Goal: Transaction & Acquisition: Purchase product/service

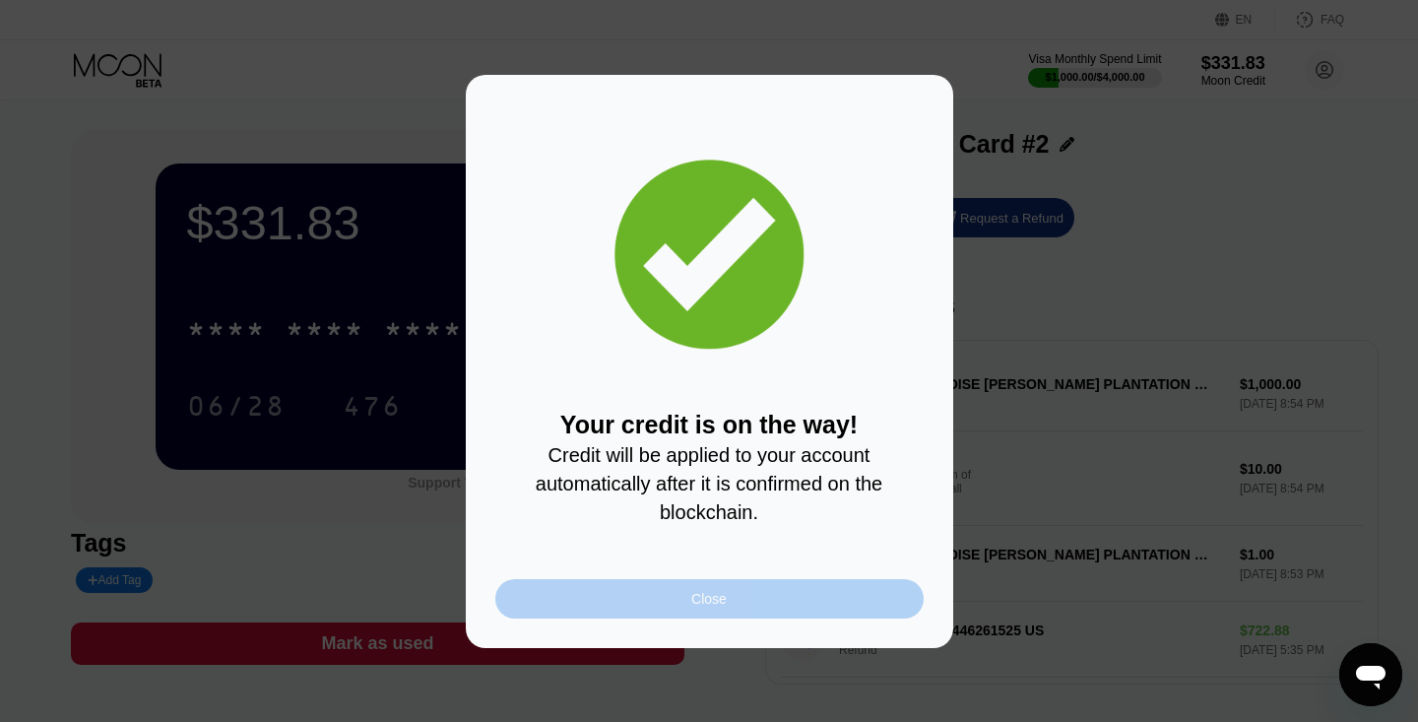
click at [711, 600] on div "Close" at bounding box center [708, 599] width 35 height 16
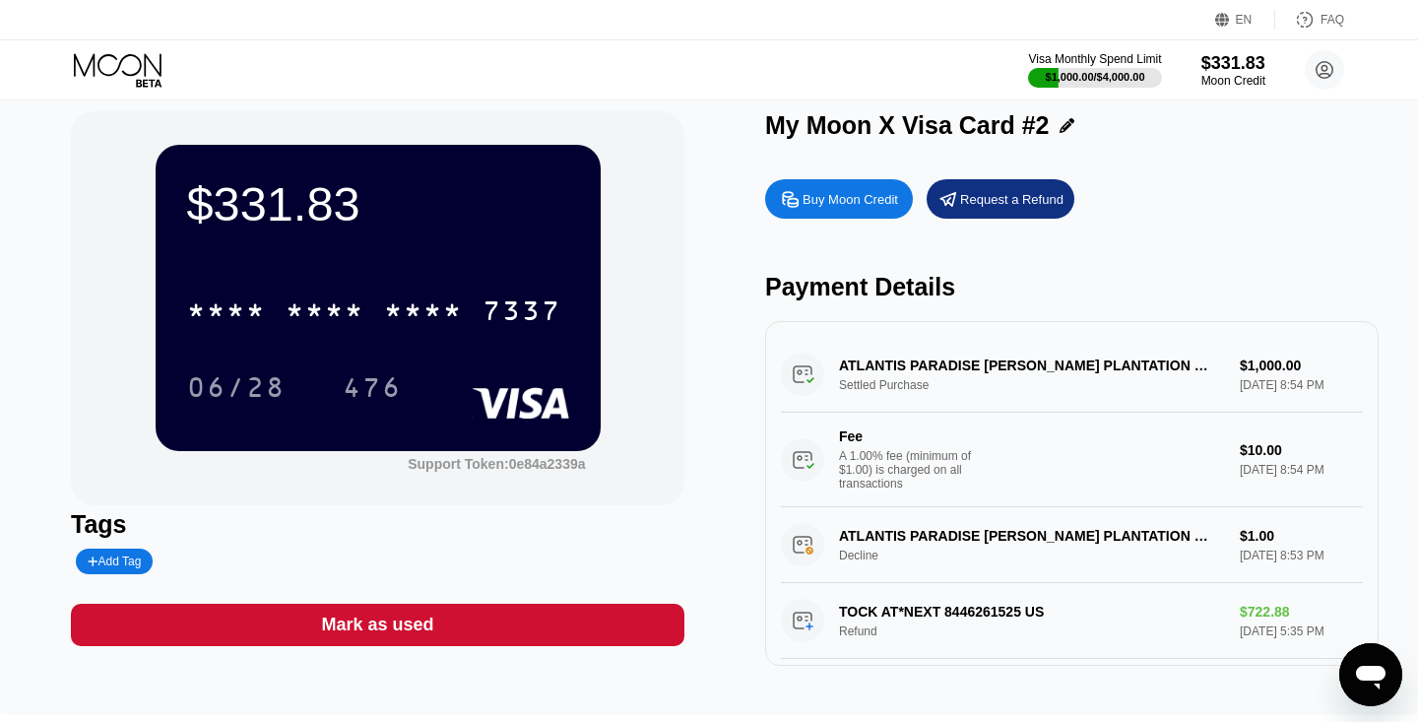
scroll to position [23, 0]
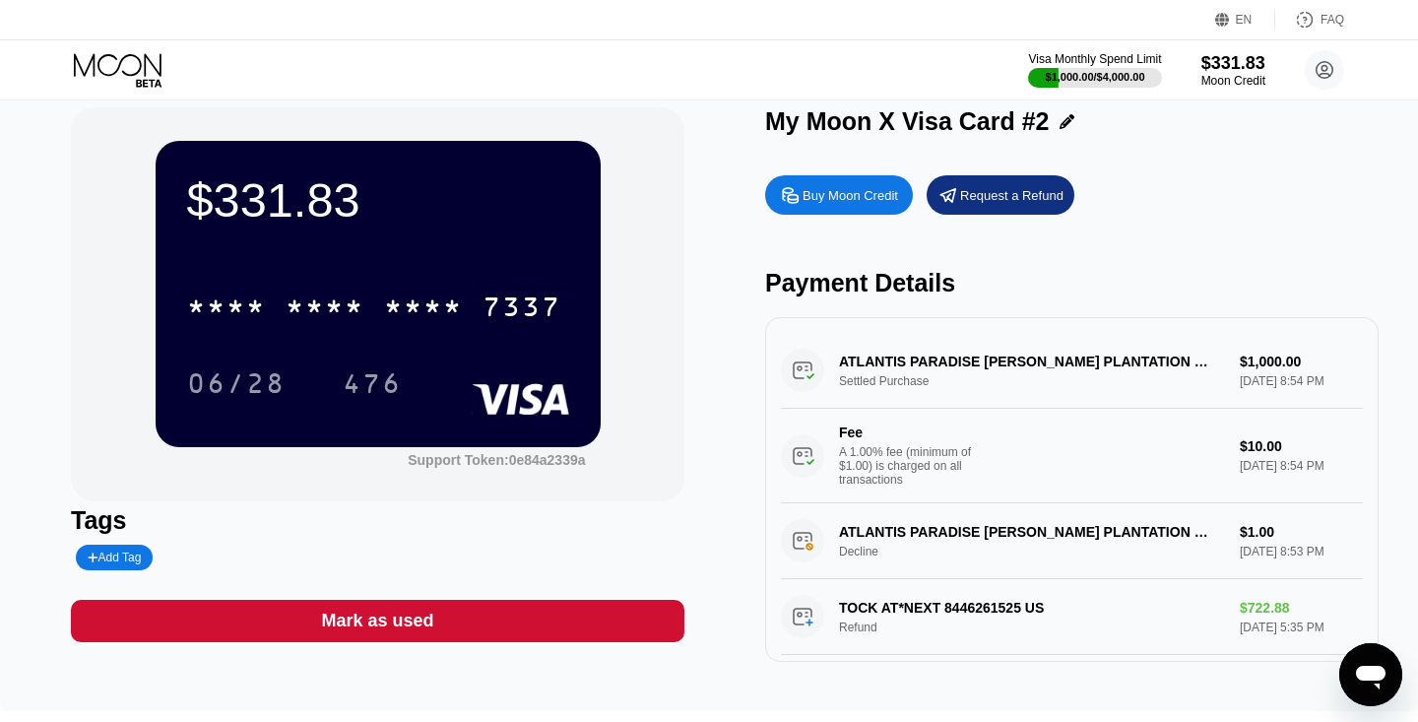
click at [456, 335] on div "* * * * * * * * * * * * 7337 06/28 476" at bounding box center [378, 325] width 382 height 116
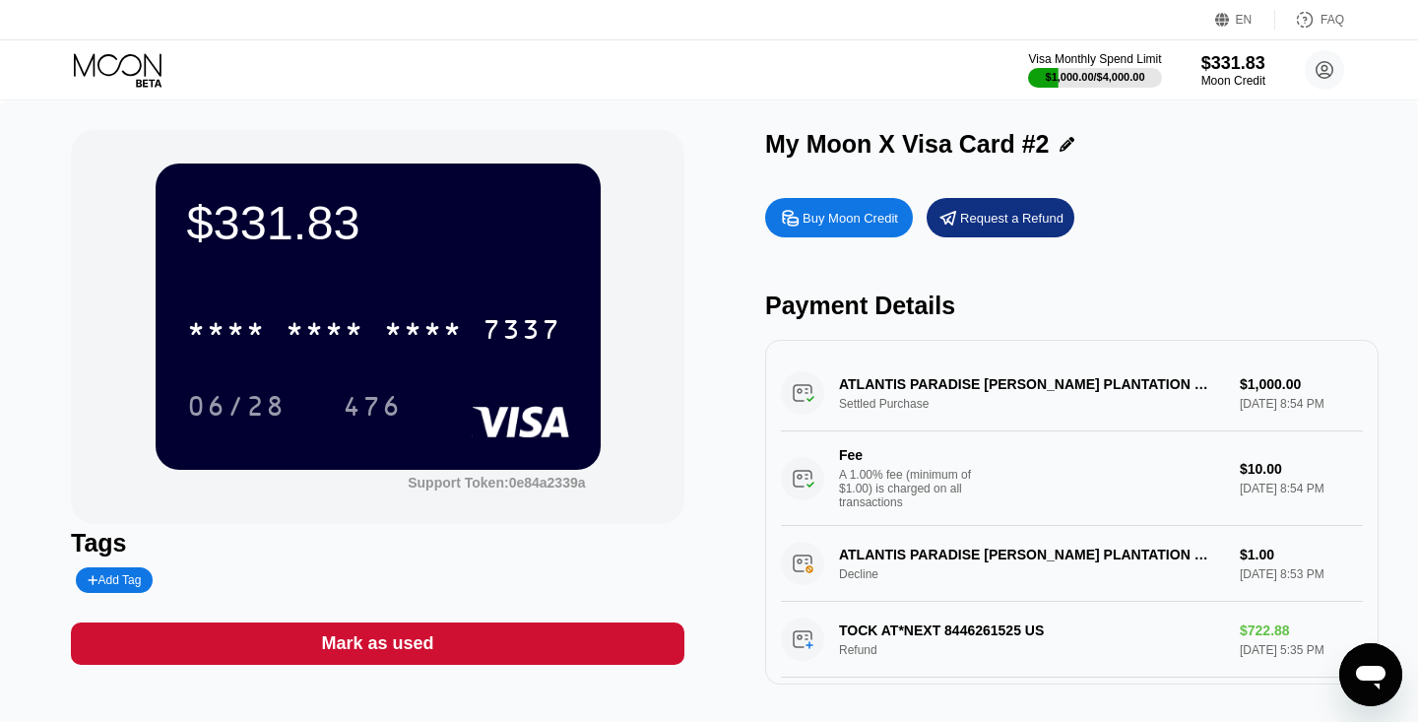
scroll to position [10, 0]
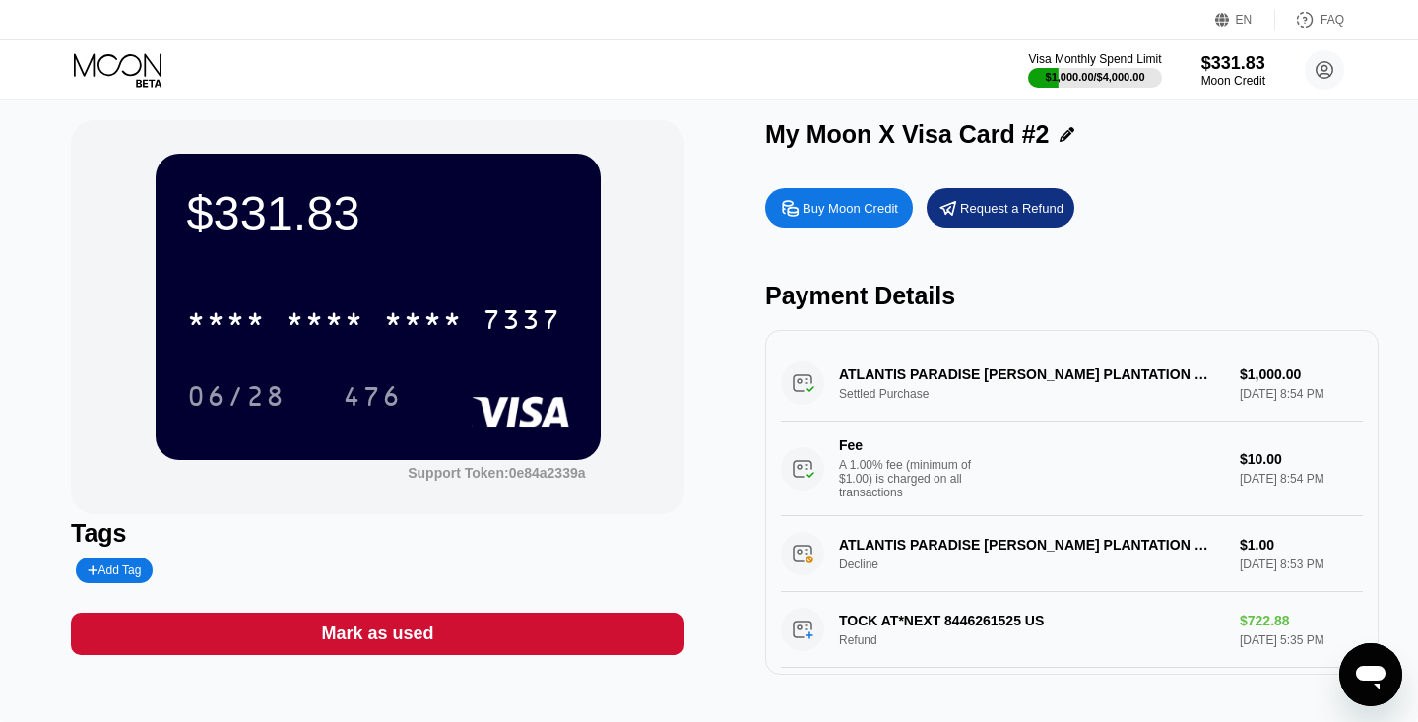
click at [128, 67] on icon at bounding box center [120, 70] width 92 height 34
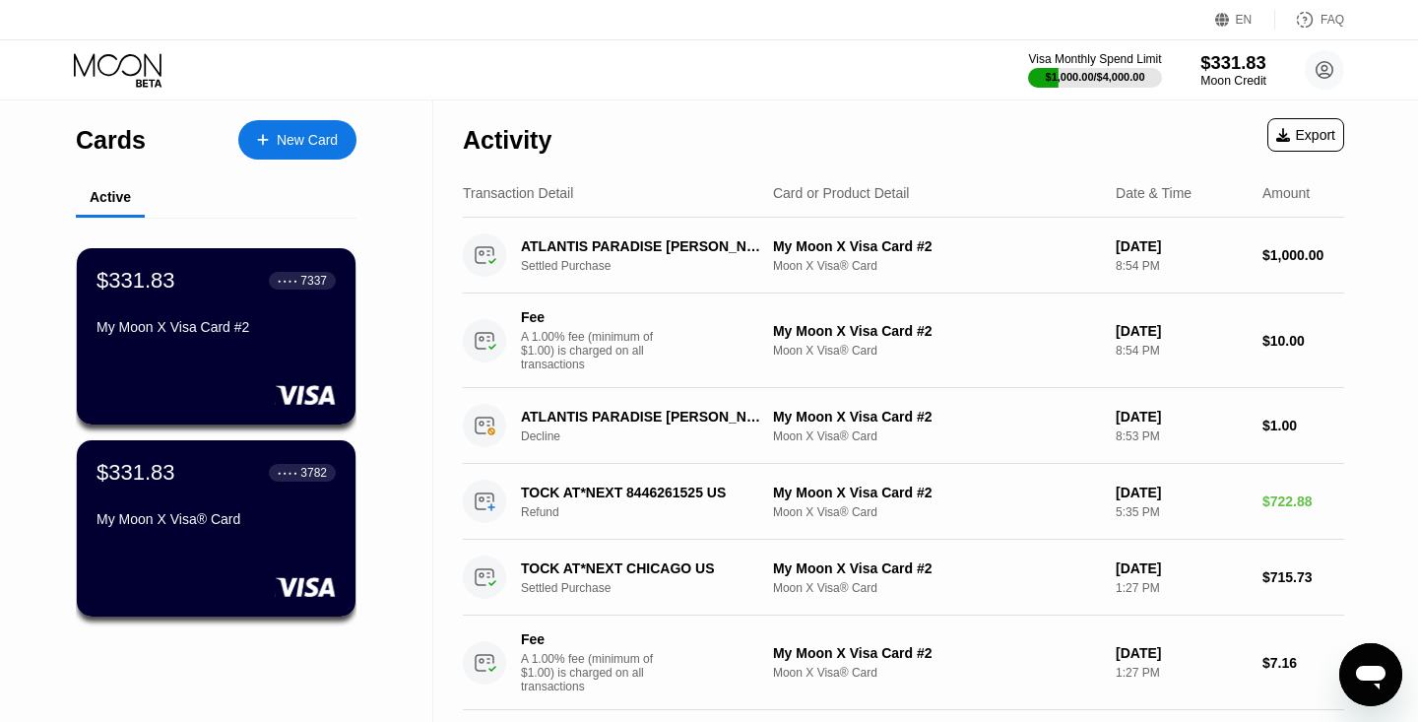
click at [1217, 59] on div "$331.83" at bounding box center [1234, 62] width 66 height 21
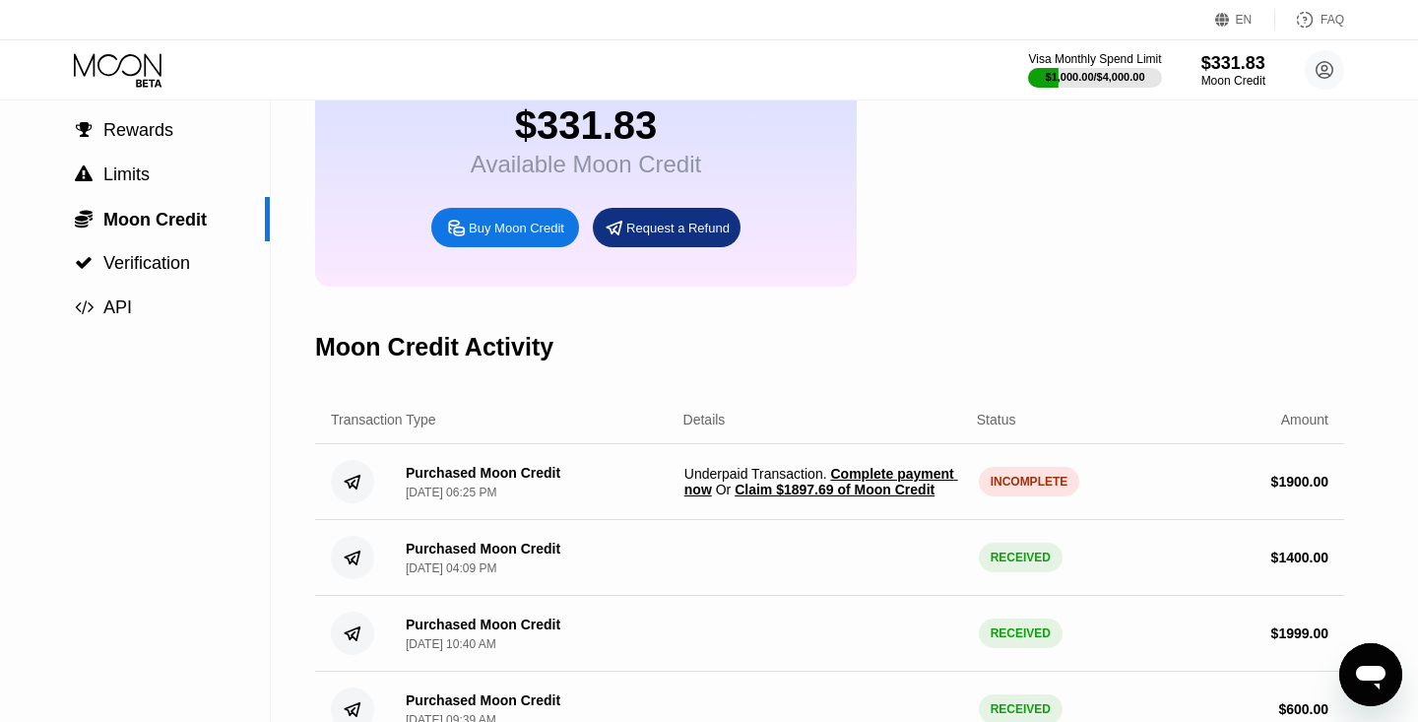
scroll to position [134, 0]
click at [840, 487] on span "Claim $1897.69 of Moon Credit" at bounding box center [835, 490] width 200 height 16
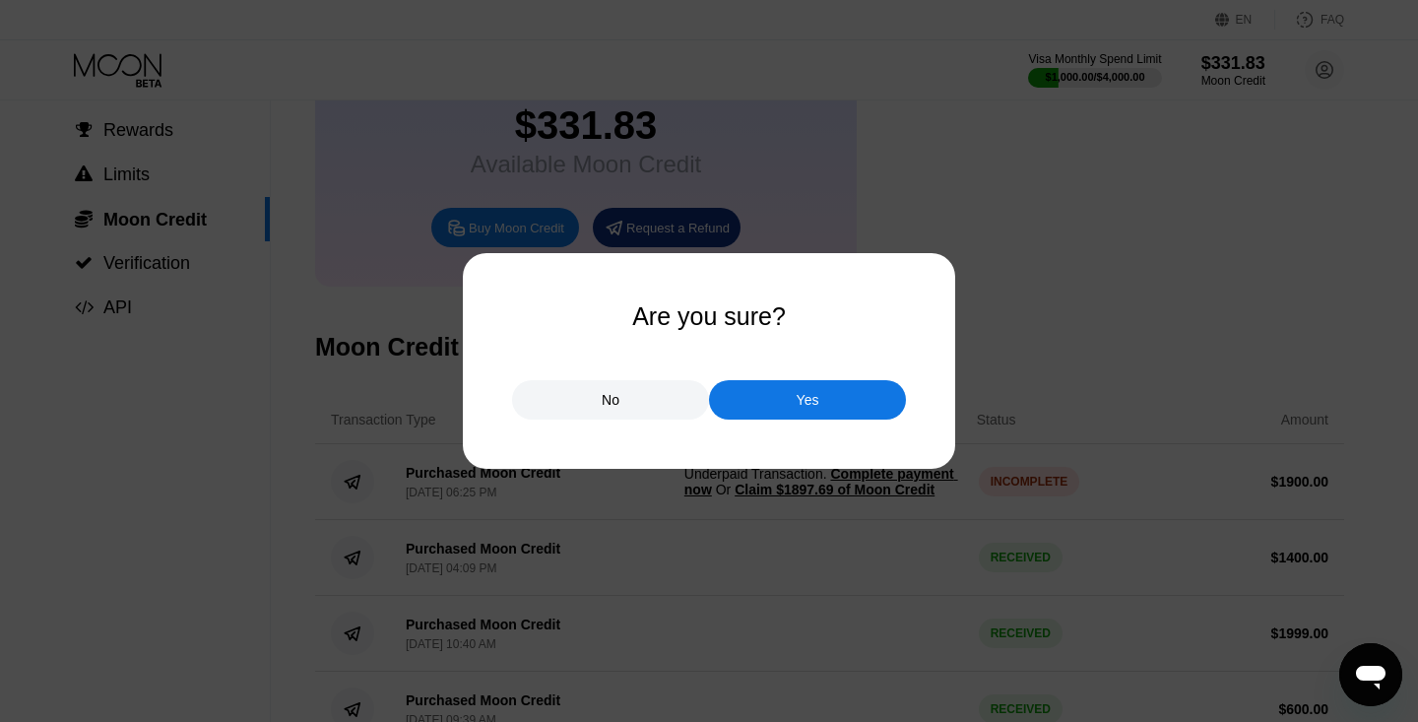
click at [783, 405] on div "Yes" at bounding box center [807, 399] width 197 height 39
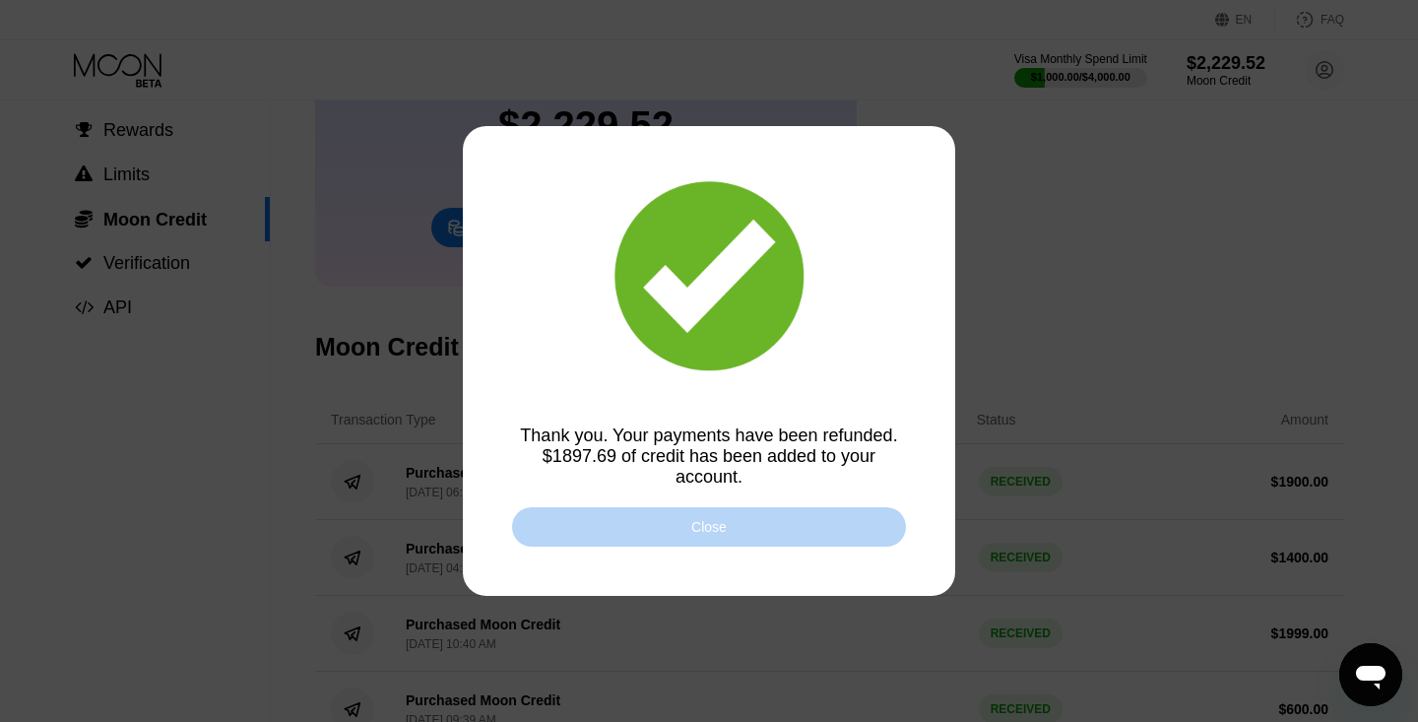
click at [715, 521] on div "Close" at bounding box center [708, 527] width 35 height 16
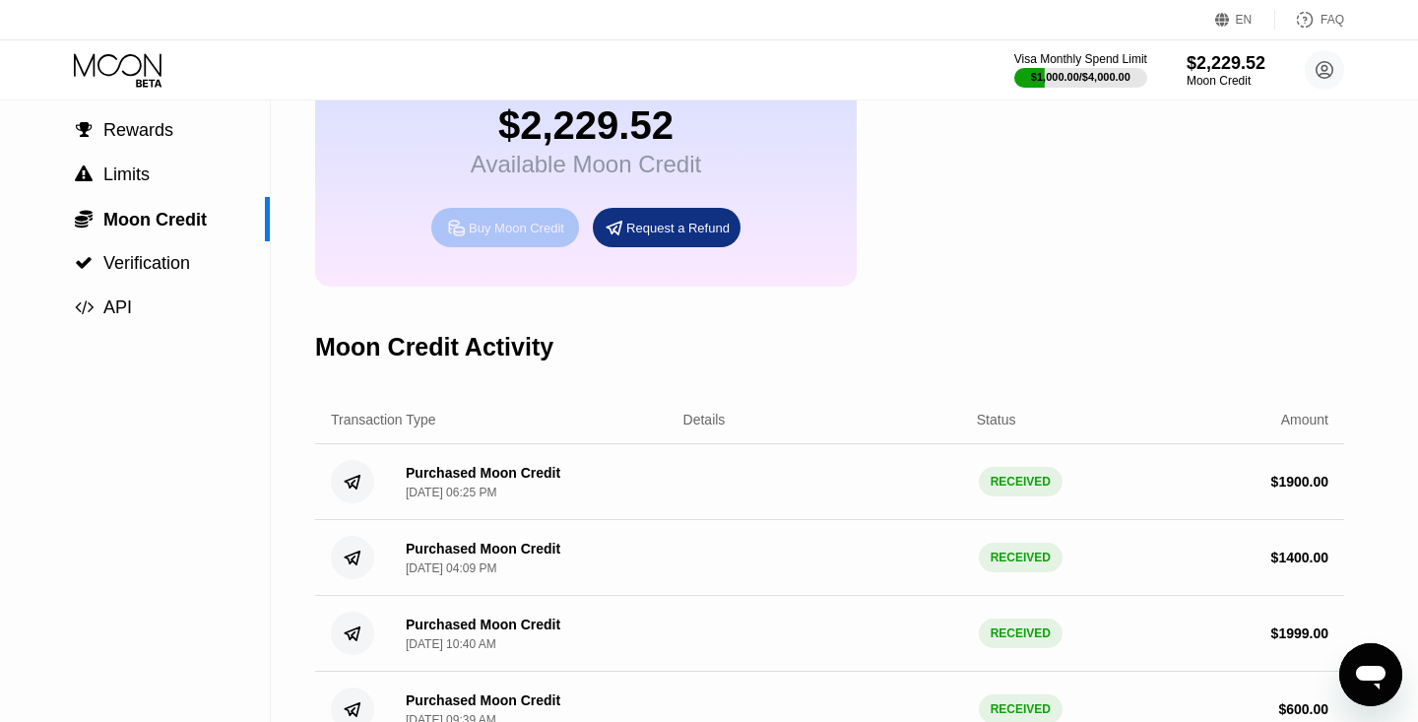
click at [512, 226] on div "Buy Moon Credit" at bounding box center [517, 228] width 96 height 17
type input "0"
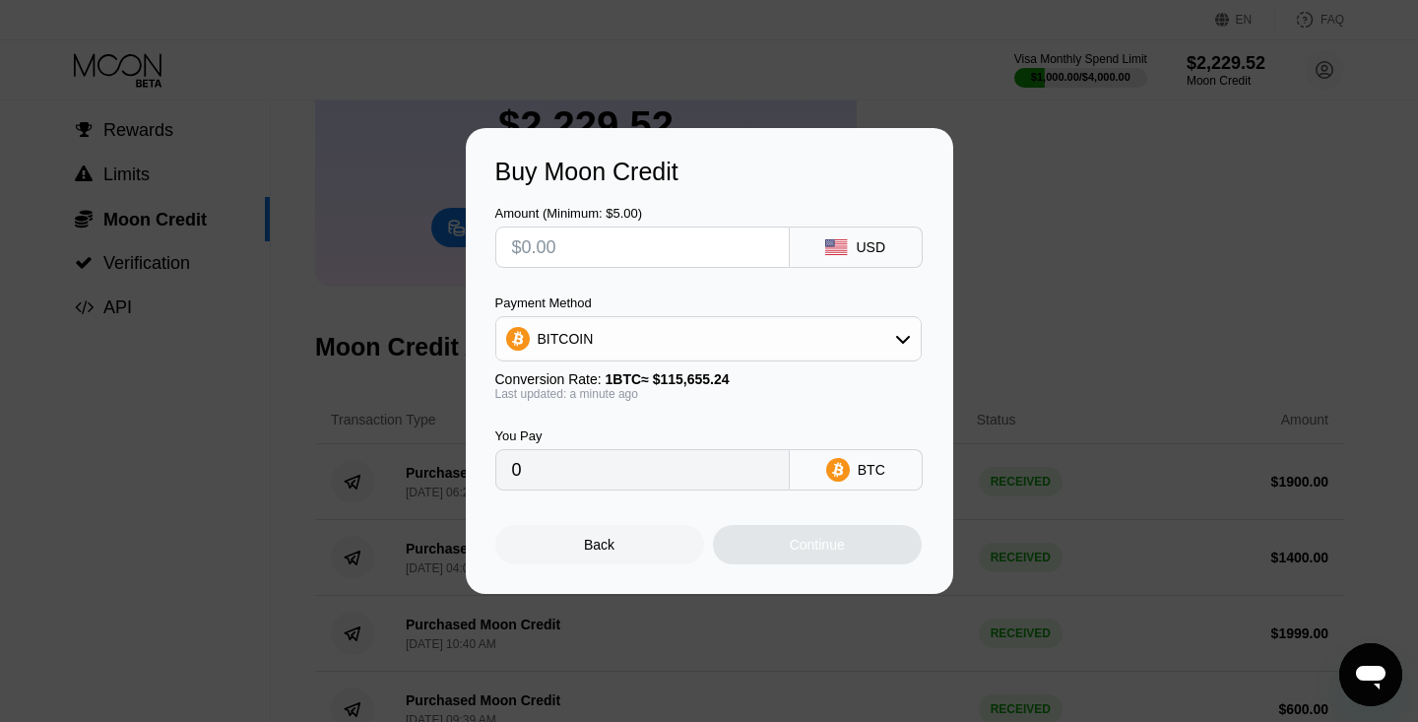
click at [563, 247] on input "text" at bounding box center [642, 247] width 261 height 39
type input "$6"
type input "0.00005188"
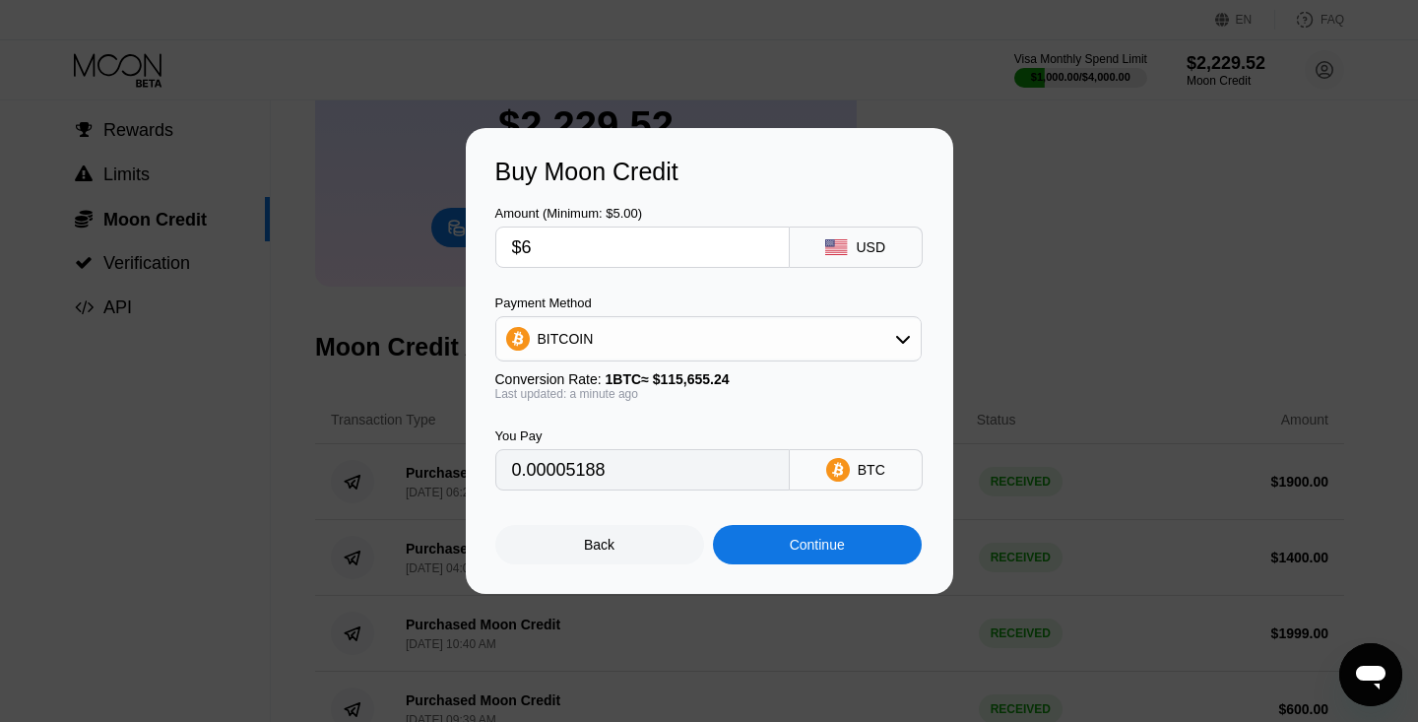
type input "$60"
type input "0.00051879"
type input "$600"
type input "0.00518784"
type input "$60"
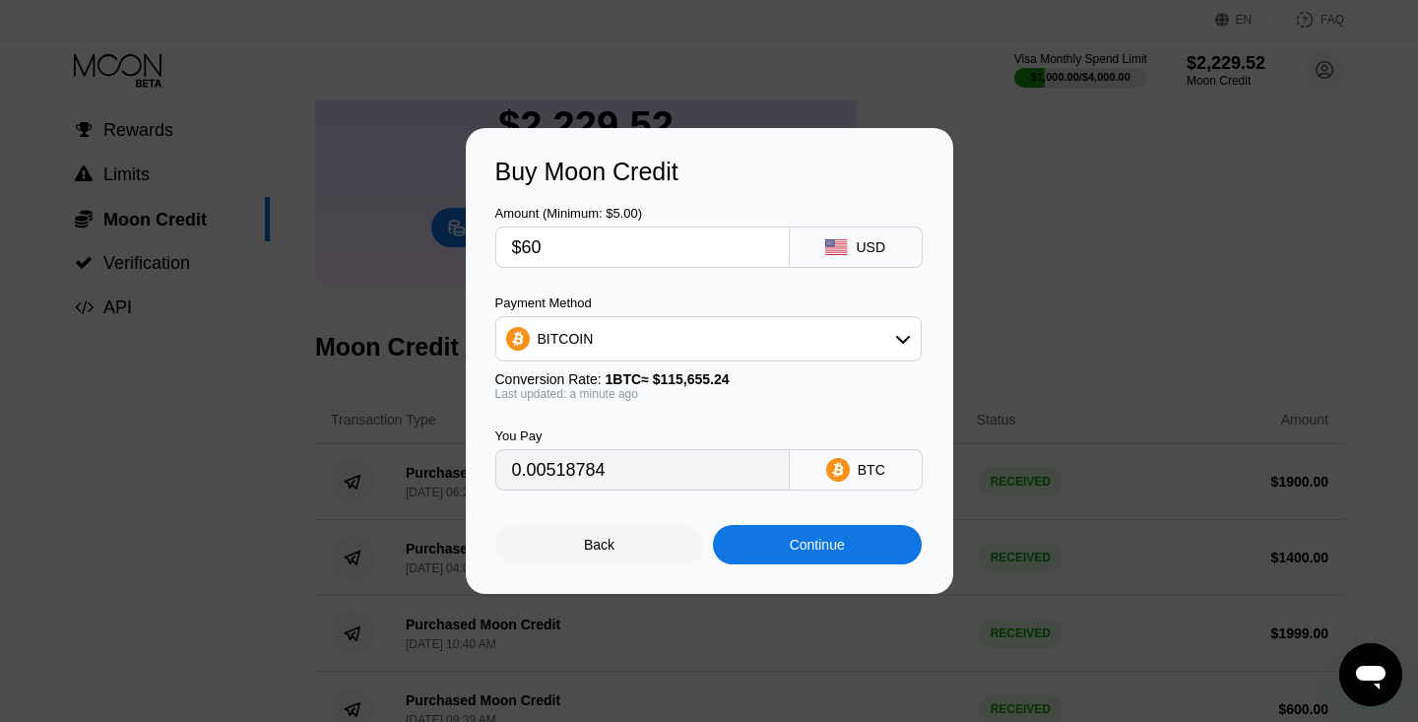
type input "0.00051879"
type input "$6"
type input "0.00005188"
type input "0"
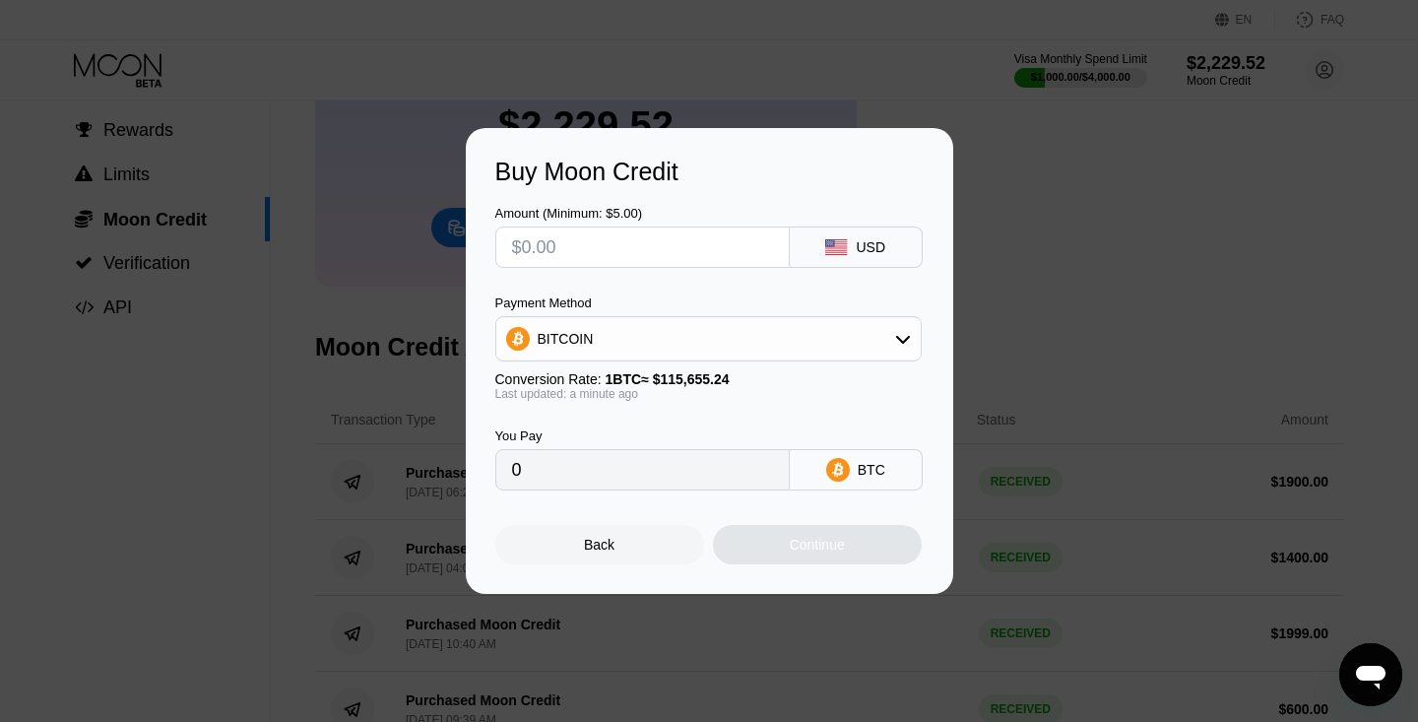
type input "$1"
type input "0.00000865"
type input "$10"
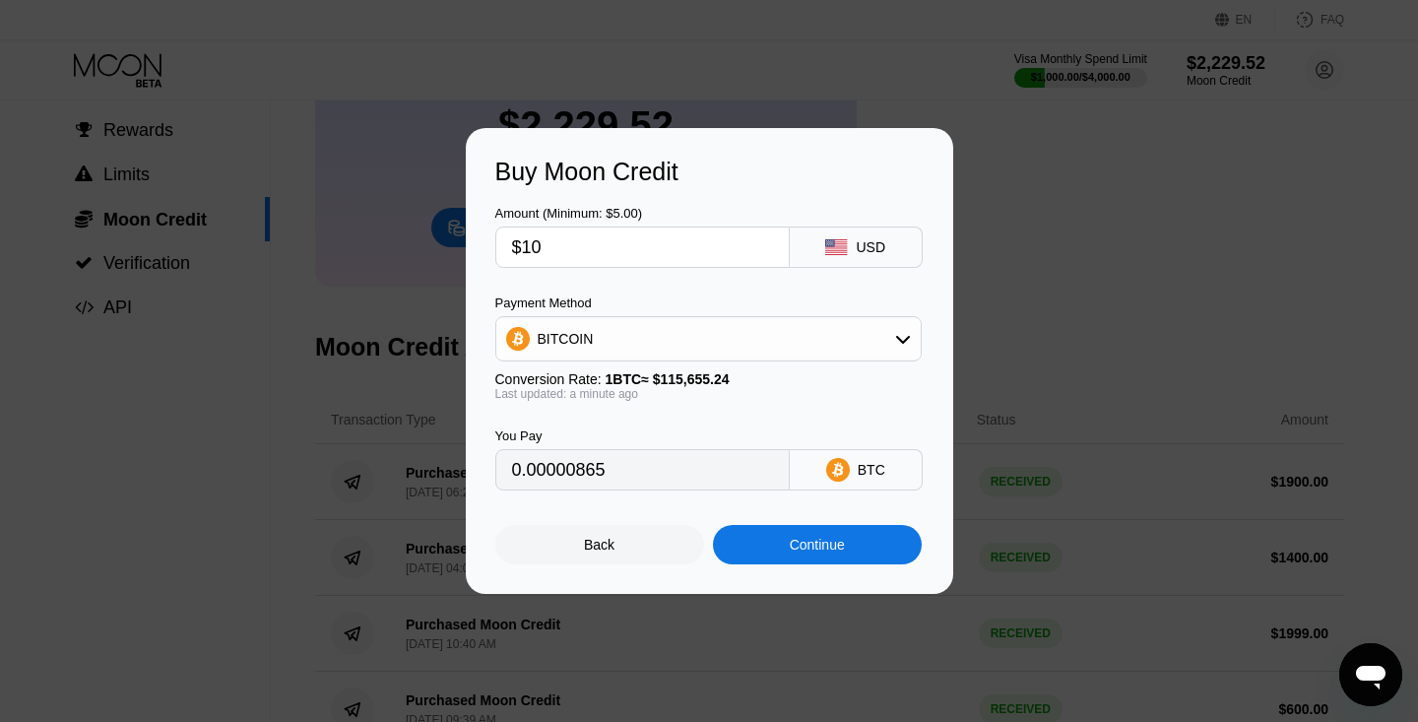
type input "0.00008647"
type input "$100"
type input "0.00086464"
type input "$1000"
type input "0.00864639"
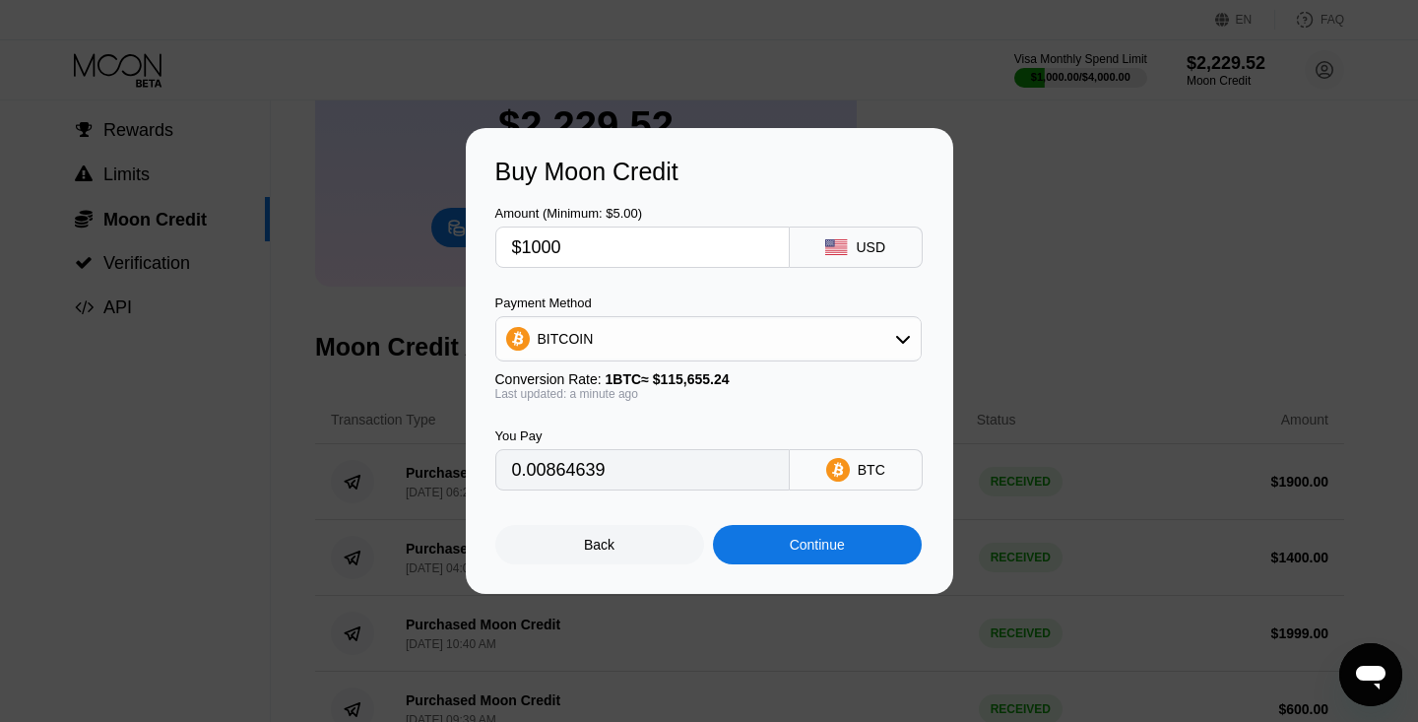
type input "$1000"
click at [591, 473] on input "0.00864639" at bounding box center [642, 469] width 261 height 39
click at [582, 469] on input "0.00864639" at bounding box center [642, 469] width 261 height 39
click at [792, 550] on div "Continue" at bounding box center [817, 545] width 55 height 16
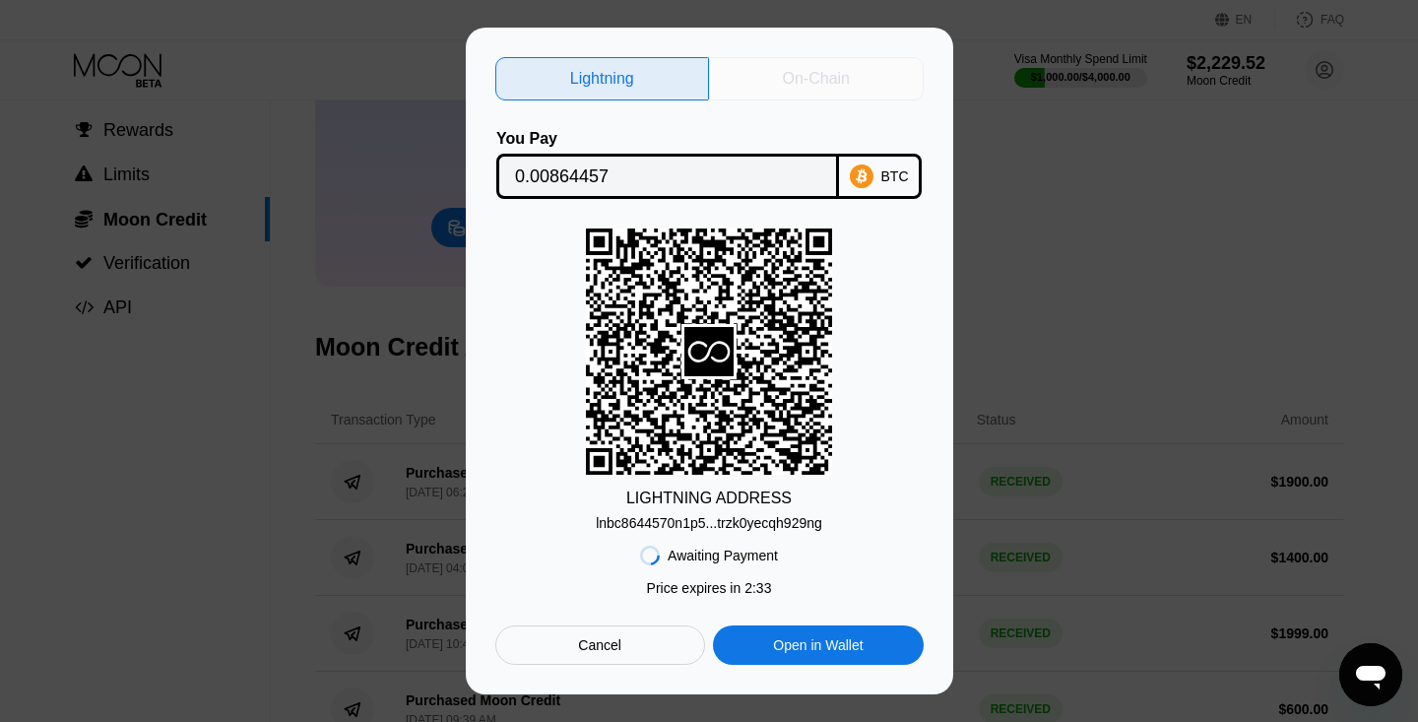
click at [811, 73] on div "On-Chain" at bounding box center [816, 79] width 67 height 20
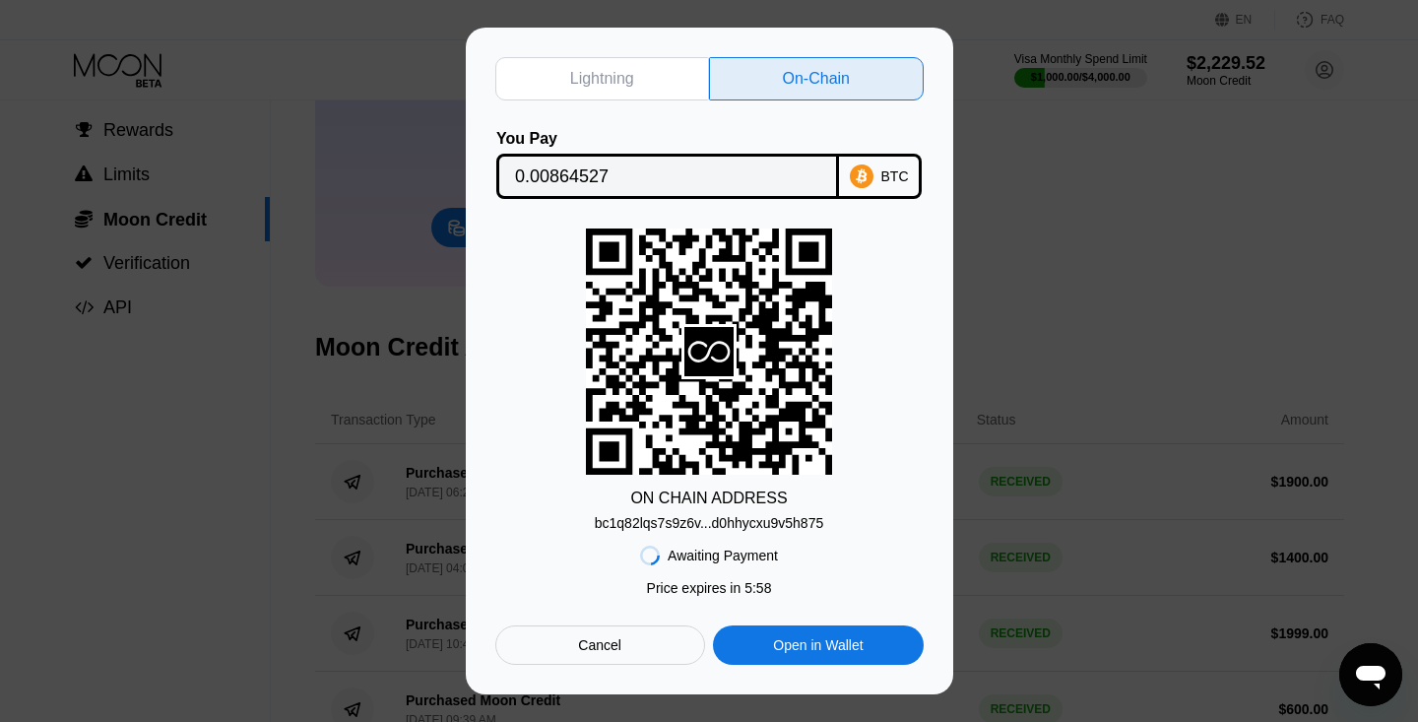
click at [721, 519] on div "bc1q82lqs7s9z6v...d0hhycxu9v5h875" at bounding box center [709, 523] width 228 height 16
click at [624, 170] on input "0.00864527" at bounding box center [667, 176] width 305 height 39
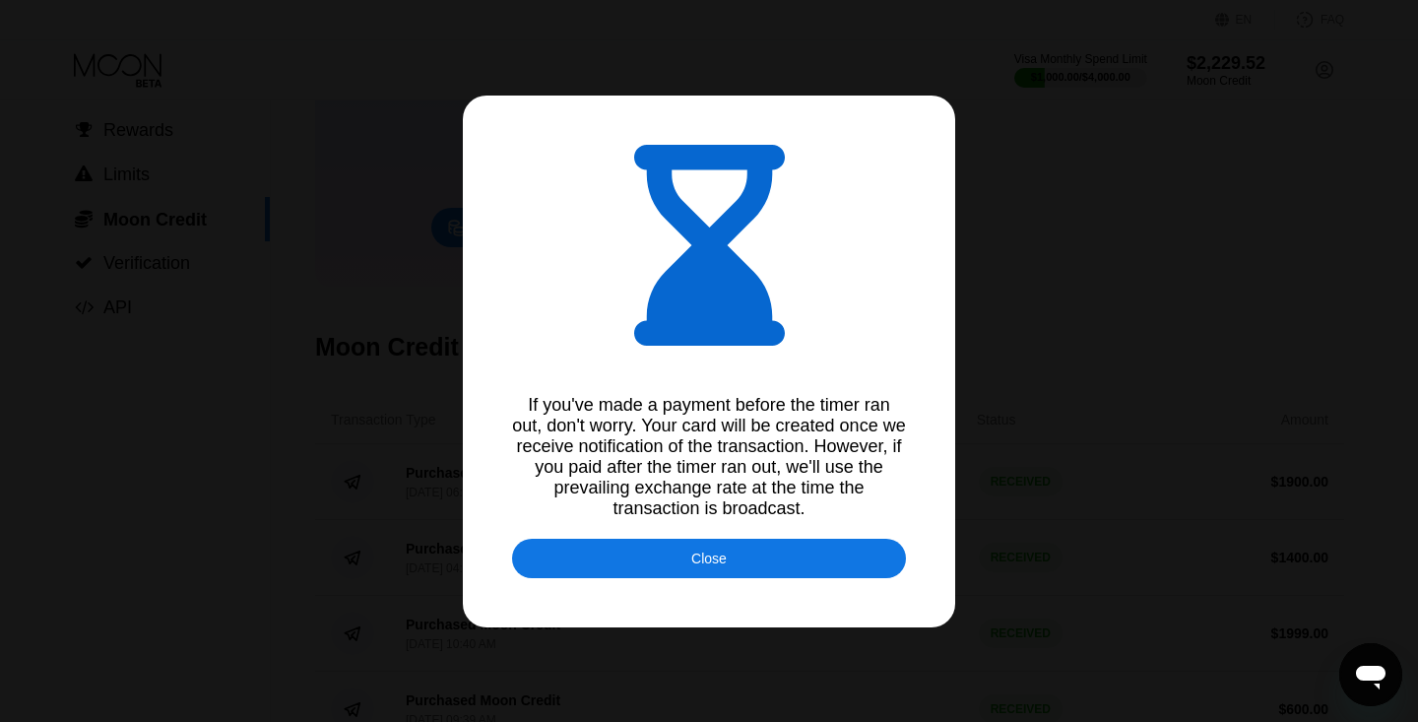
type input "0.00864960"
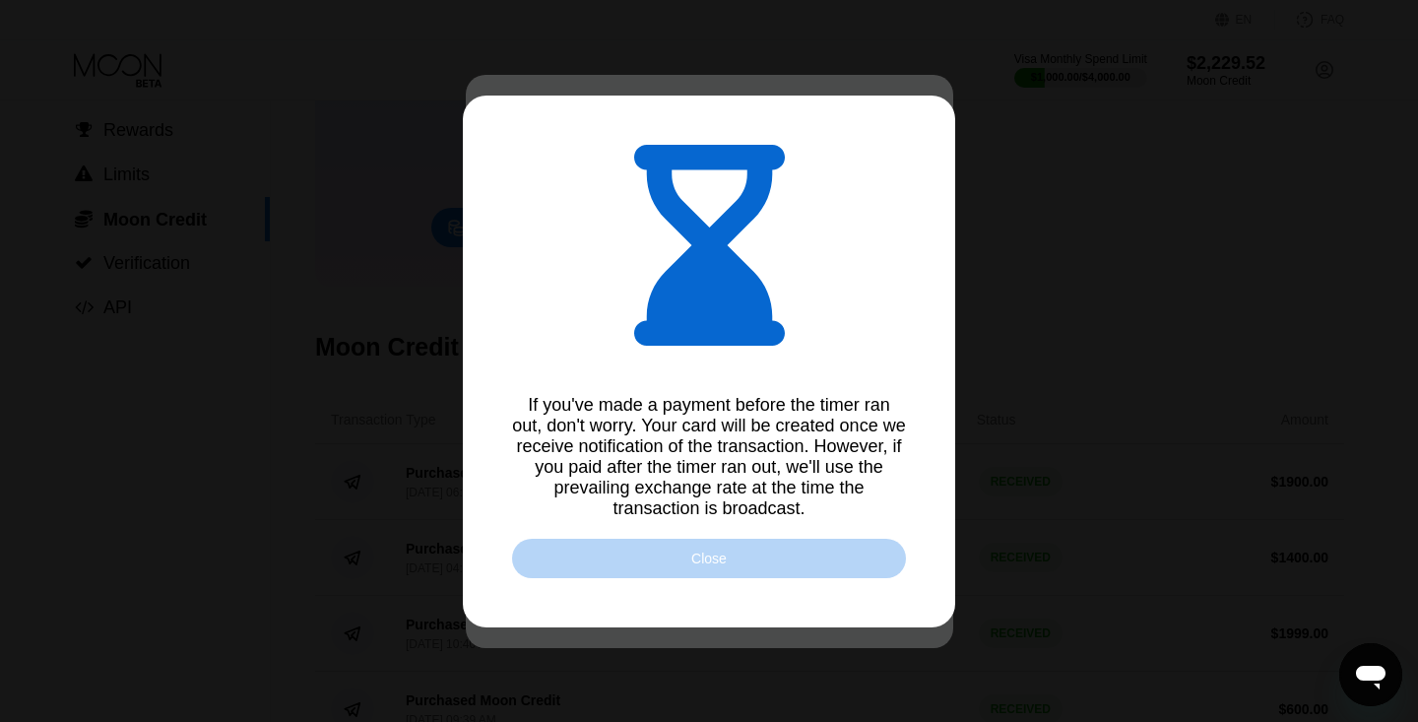
click at [677, 570] on div "Close" at bounding box center [709, 558] width 394 height 39
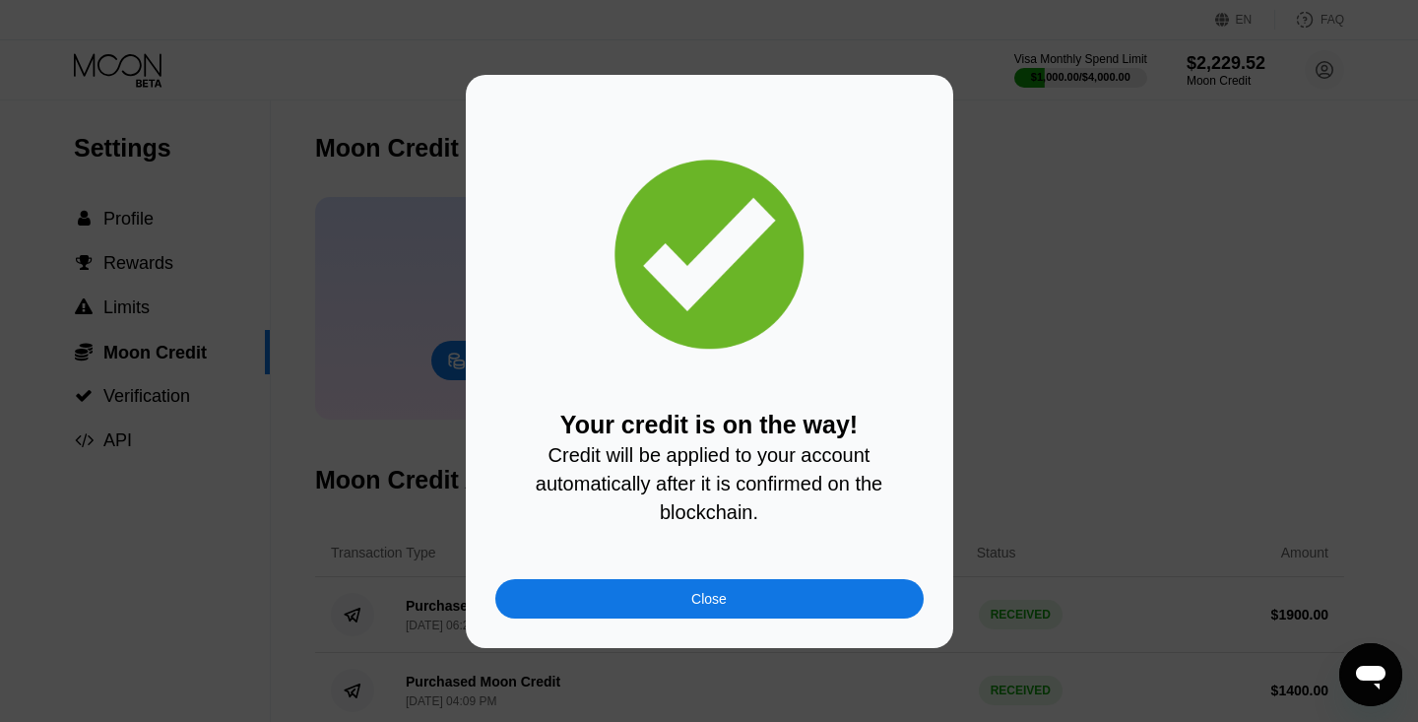
scroll to position [0, 0]
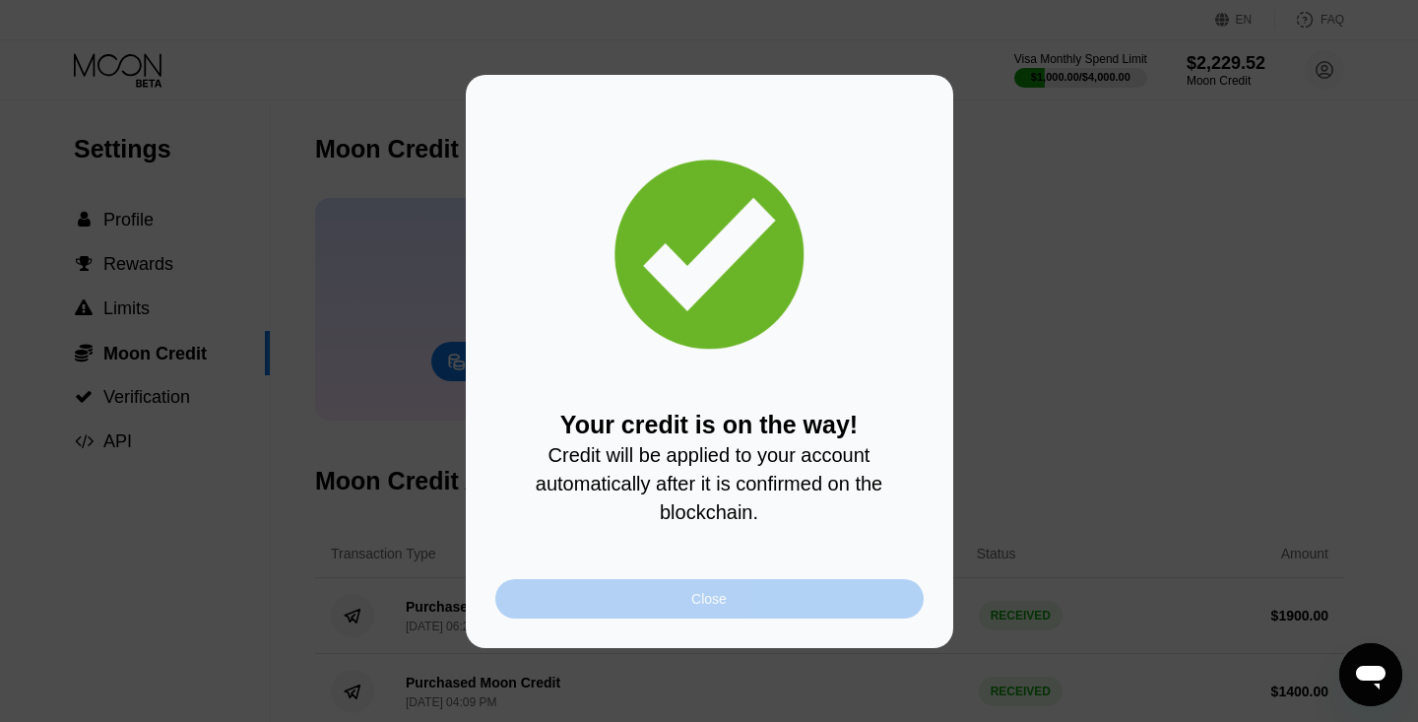
click at [680, 593] on div "Close" at bounding box center [709, 598] width 428 height 39
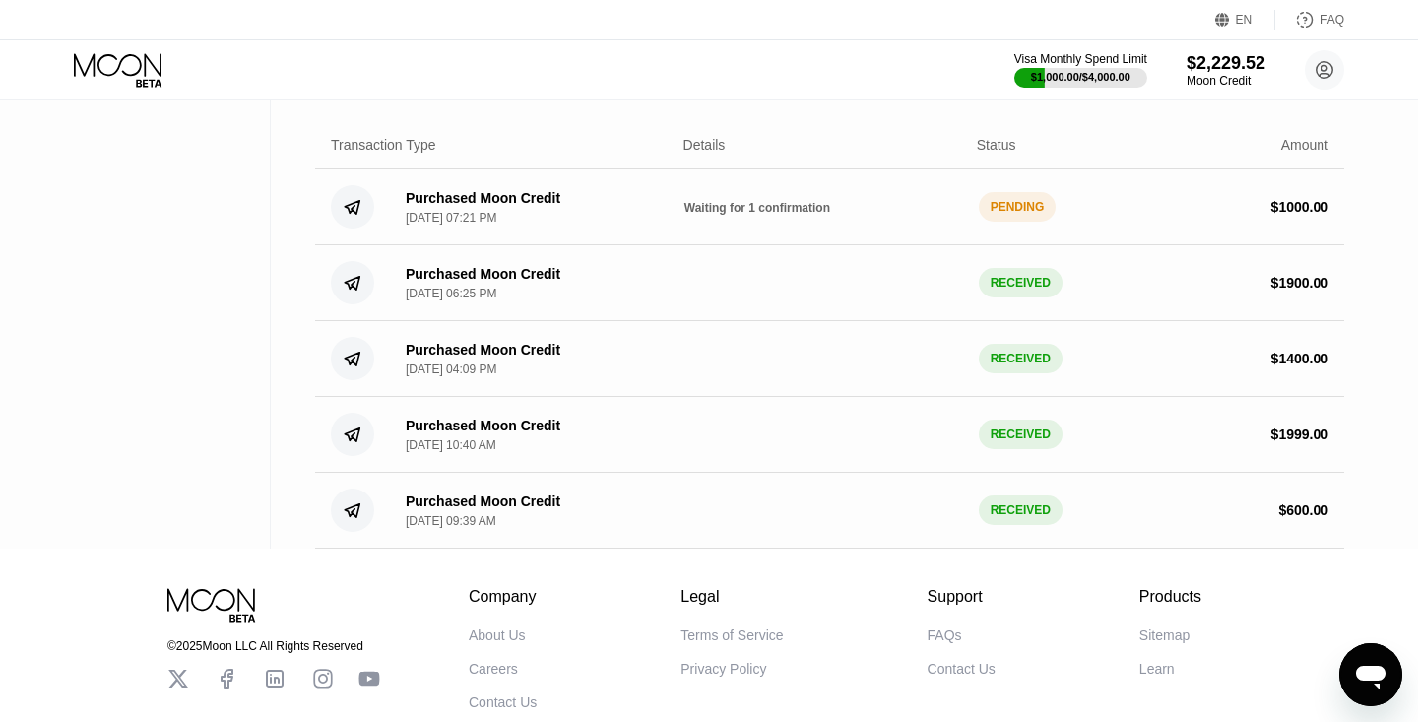
scroll to position [410, 0]
click at [1000, 0] on div "EN Language Select an item Save FAQ" at bounding box center [709, 20] width 1418 height 40
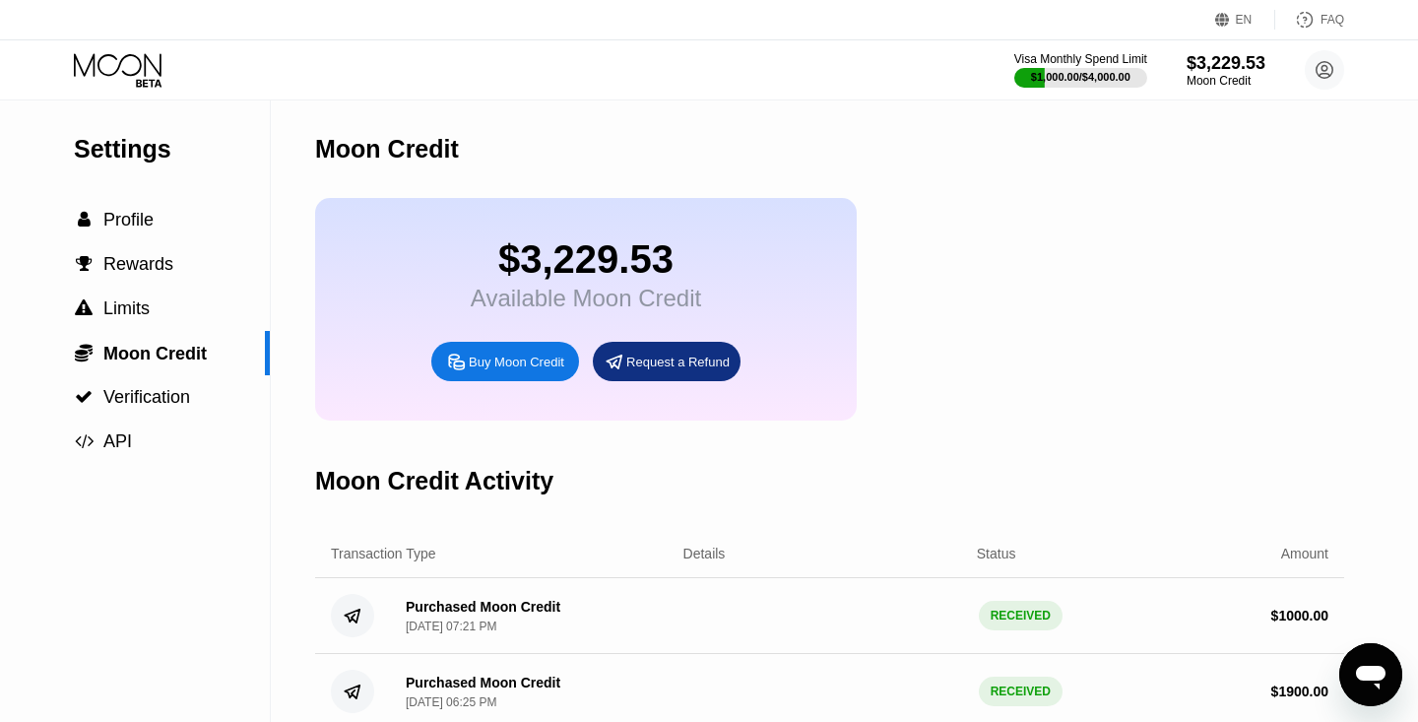
scroll to position [0, 0]
click at [598, 279] on div "$3,229.53" at bounding box center [586, 259] width 230 height 44
click at [127, 215] on span "Profile" at bounding box center [128, 220] width 50 height 20
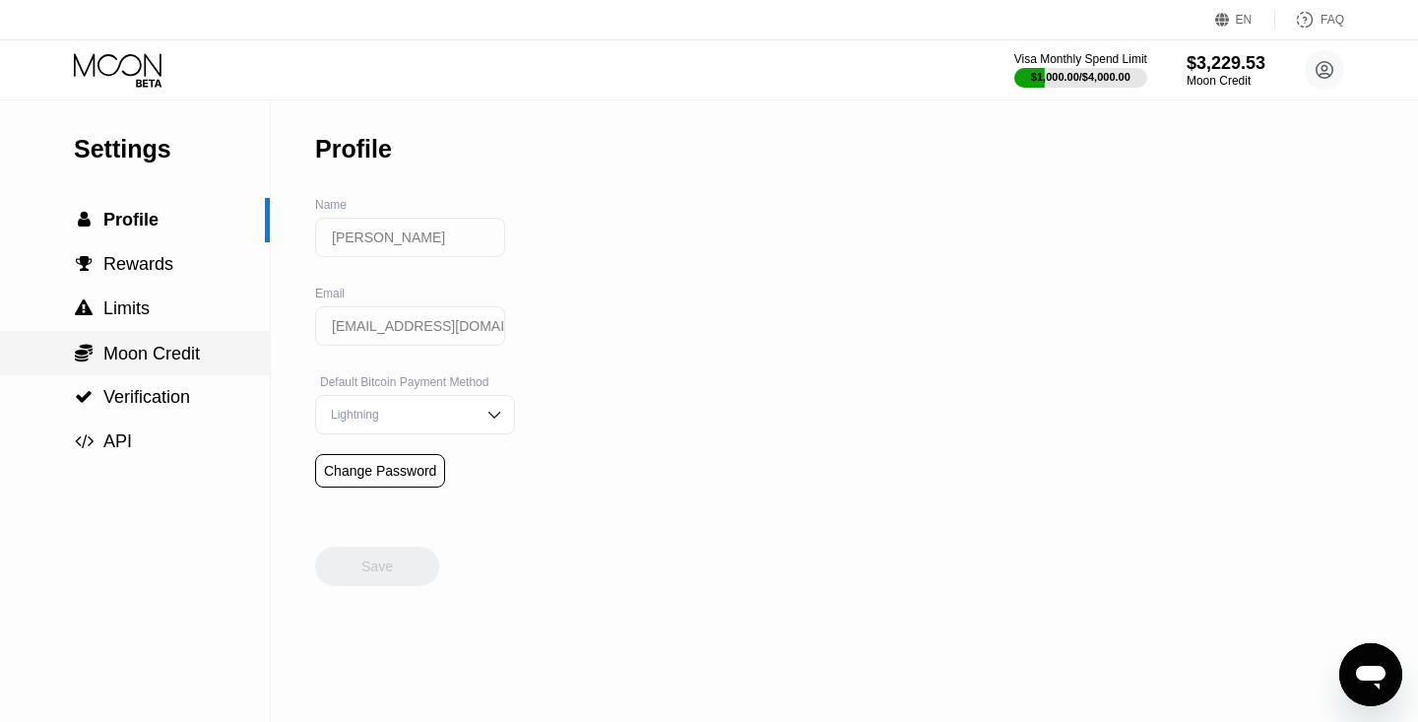
click at [123, 357] on span "Moon Credit" at bounding box center [151, 354] width 97 height 20
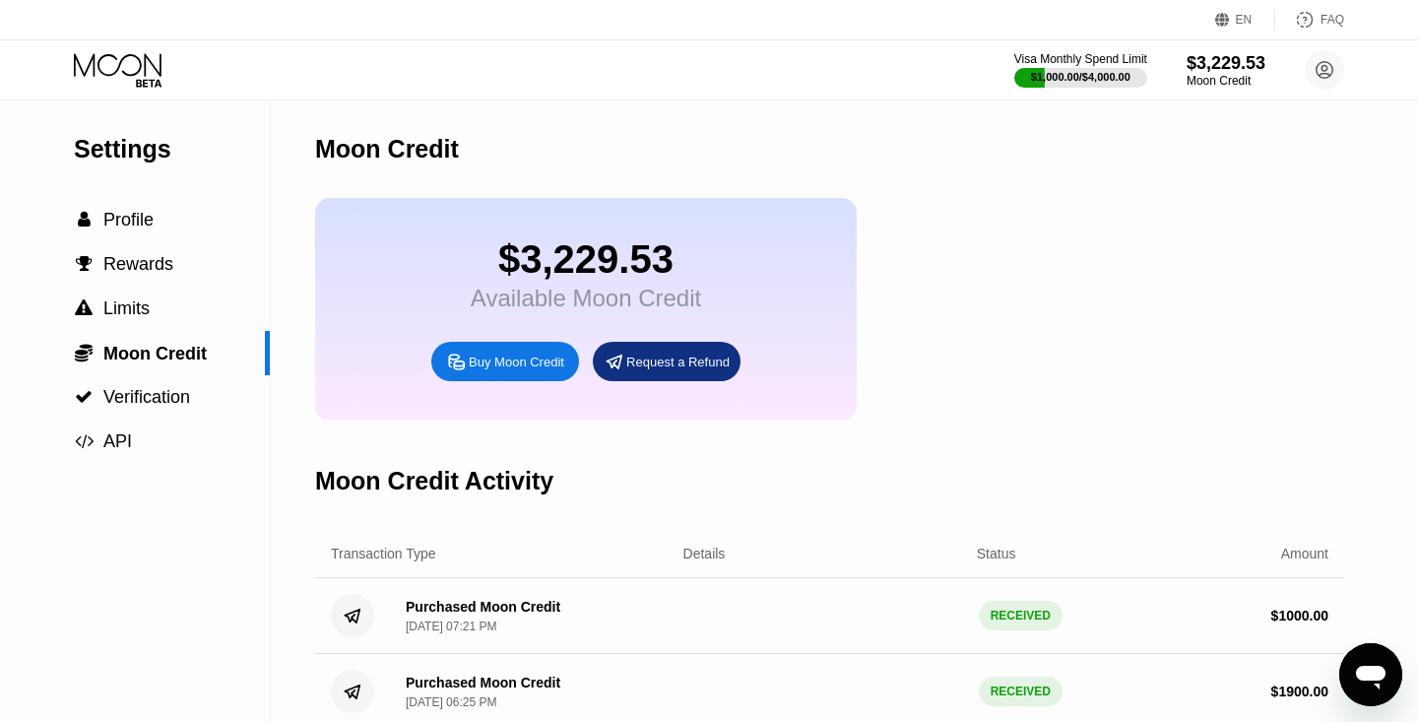
click at [464, 239] on div "$3,229.53 Available Moon Credit Buy Moon Credit Request a Refund" at bounding box center [586, 309] width 542 height 223
click at [123, 69] on icon at bounding box center [120, 70] width 92 height 34
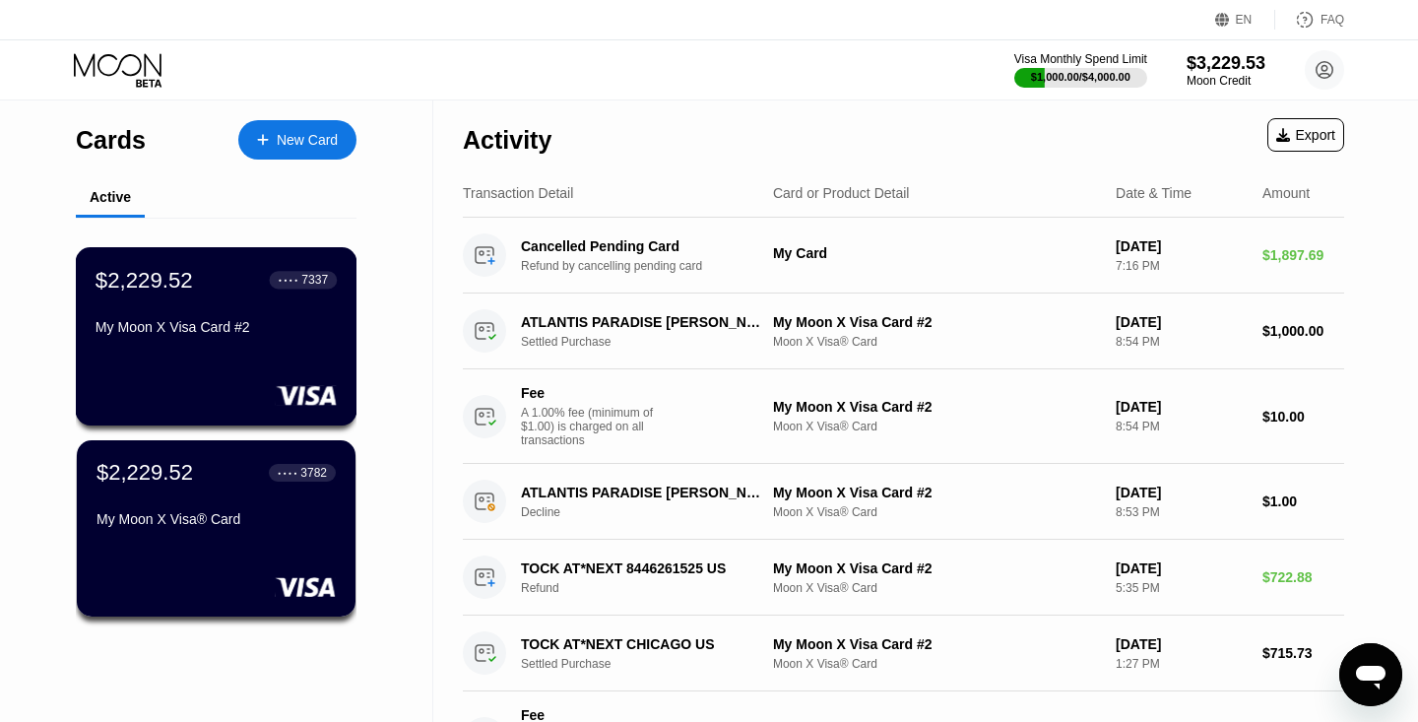
click at [203, 313] on div "$2,229.52 ● ● ● ● 7337 My Moon X Visa Card #2" at bounding box center [216, 305] width 241 height 76
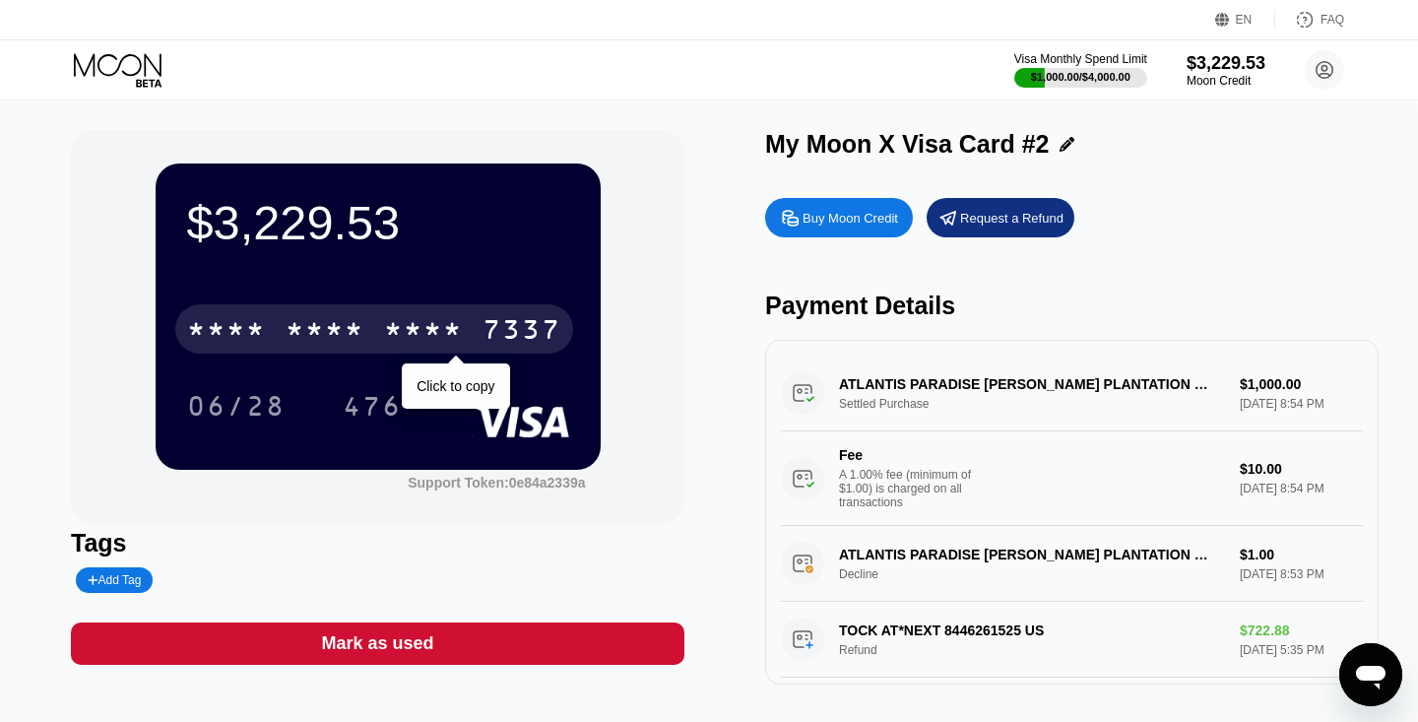
click at [359, 320] on div "* * * *" at bounding box center [325, 332] width 79 height 32
